Goal: Go to known website: Go to known website

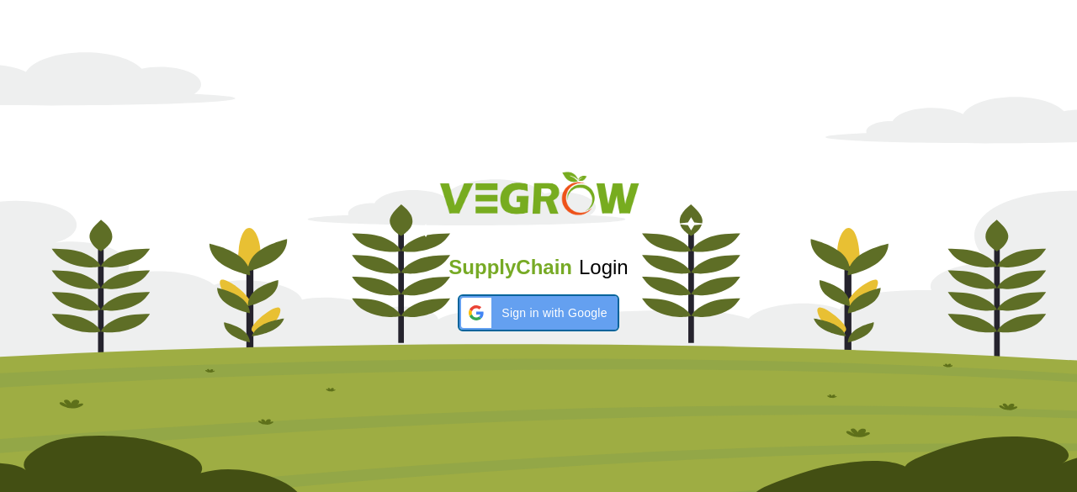
click at [554, 325] on div "Sign in with Google Sign in with Google. Opens in new tab" at bounding box center [538, 313] width 137 height 34
click at [290, 141] on img at bounding box center [538, 263] width 1077 height 457
click at [492, 299] on div at bounding box center [476, 313] width 30 height 30
click at [552, 329] on div "Sign in with Google Sign in with Google. Opens in new tab" at bounding box center [538, 313] width 137 height 34
click at [528, 314] on span "Sign in with Google" at bounding box center [554, 314] width 105 height 18
